Goal: Task Accomplishment & Management: Manage account settings

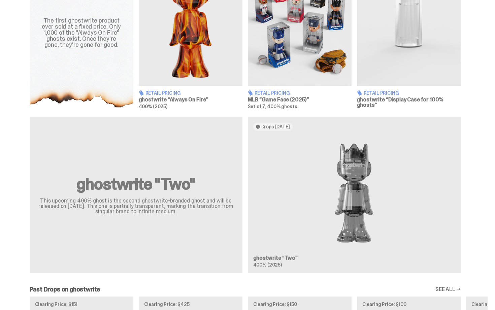
scroll to position [290, 0]
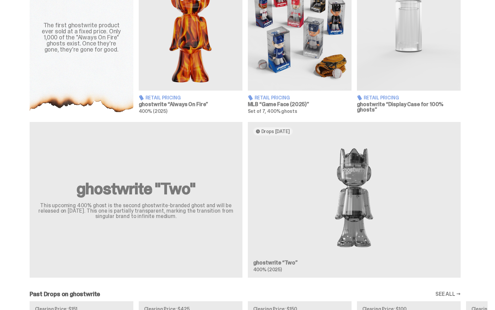
click at [281, 62] on img at bounding box center [300, 26] width 104 height 130
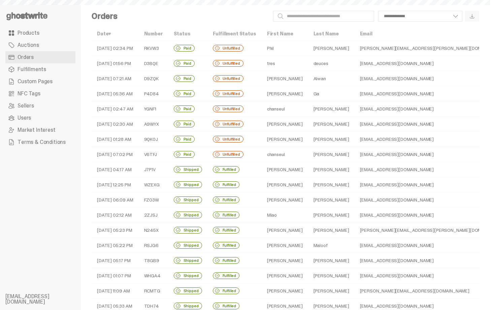
select select
click at [279, 49] on td "Phil" at bounding box center [285, 48] width 47 height 15
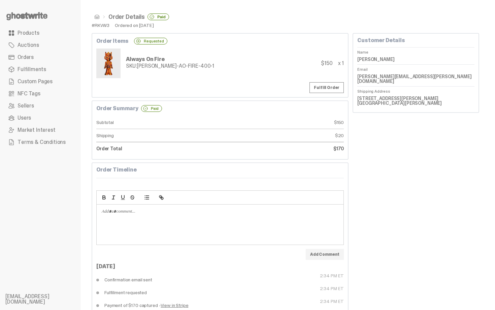
click at [41, 56] on link "Orders" at bounding box center [40, 57] width 70 height 12
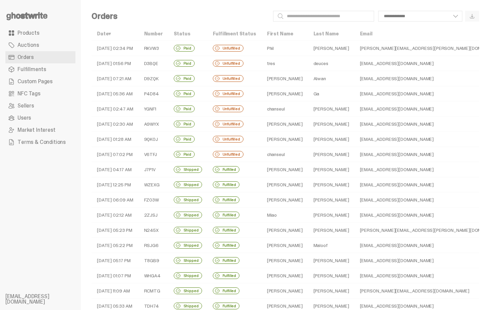
click at [275, 63] on td "tres" at bounding box center [285, 63] width 47 height 15
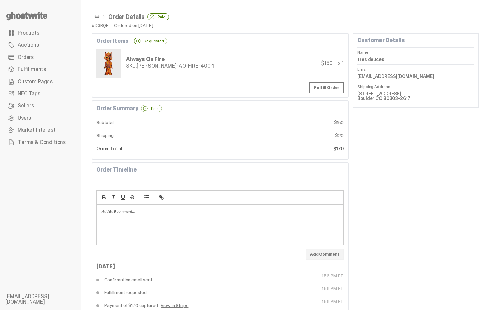
click at [54, 57] on link "Orders" at bounding box center [40, 57] width 70 height 12
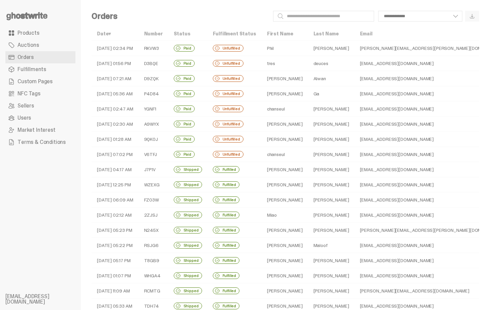
click at [255, 80] on td "Unfulfilled" at bounding box center [235, 78] width 54 height 15
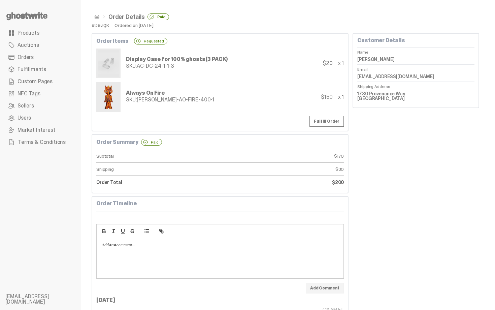
click at [54, 57] on link "Orders" at bounding box center [40, 57] width 70 height 12
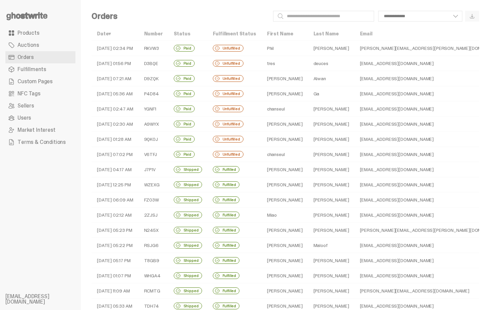
click at [282, 110] on td "chanseul" at bounding box center [285, 108] width 47 height 15
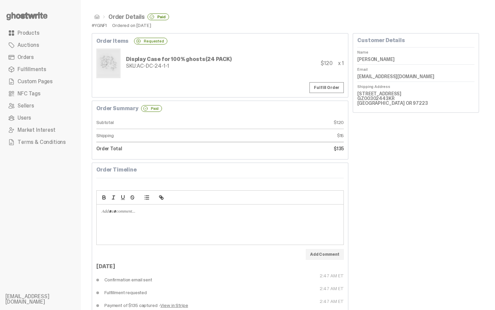
click at [368, 61] on dd "chanseul kim" at bounding box center [416, 59] width 117 height 10
copy dd "chanseul"
click at [96, 16] on span at bounding box center [96, 16] width 5 height 5
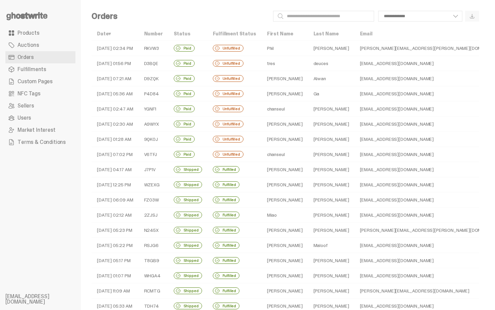
click at [246, 156] on td "Unfulfilled" at bounding box center [235, 154] width 54 height 15
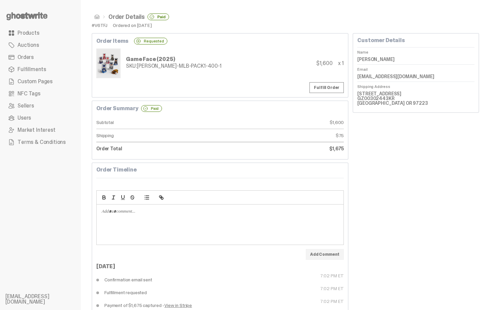
click at [372, 61] on dd "chanseul kim" at bounding box center [416, 59] width 117 height 10
copy dd "chanseul"
click at [279, 55] on div "Game Face (2025) SKU: TY-GH-MLB-PACK1-400-1 $1,600 x 1" at bounding box center [220, 64] width 248 height 30
